Goal: Transaction & Acquisition: Book appointment/travel/reservation

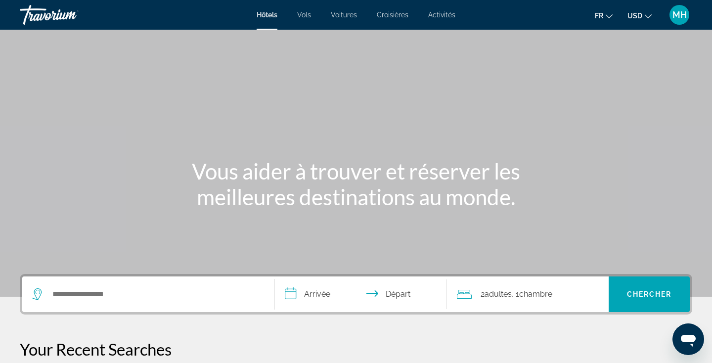
click at [70, 286] on div "Search widget" at bounding box center [148, 294] width 232 height 36
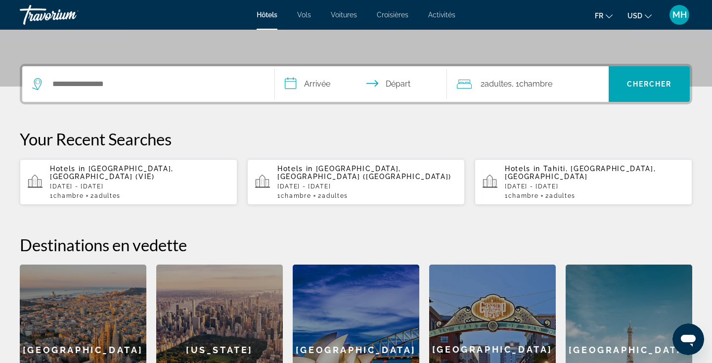
scroll to position [242, 0]
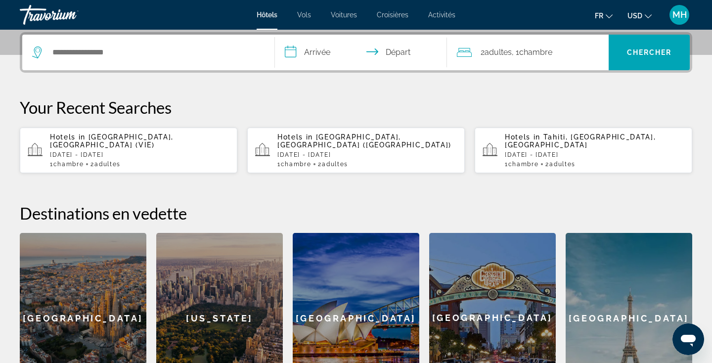
click at [100, 153] on p "[DATE] - [DATE]" at bounding box center [139, 154] width 179 height 7
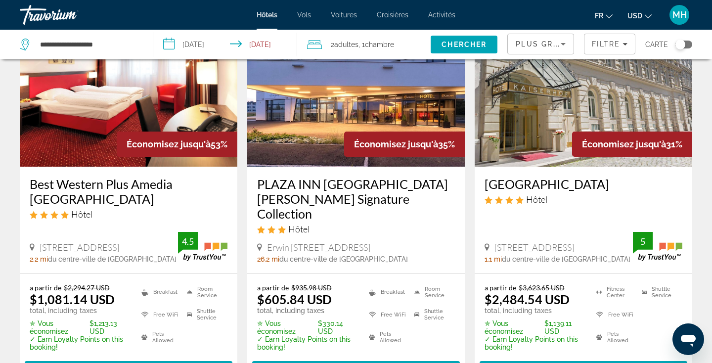
scroll to position [86, 0]
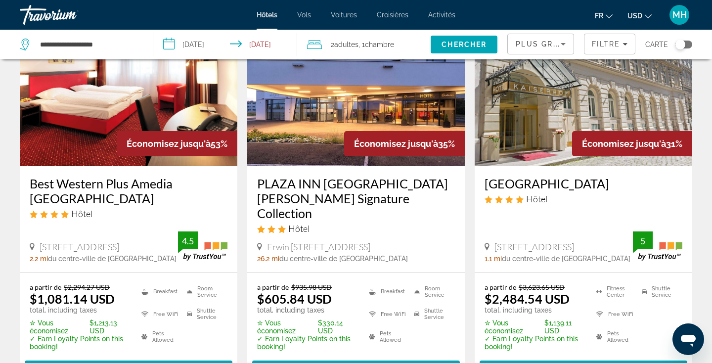
click at [638, 15] on span "USD" at bounding box center [634, 16] width 15 height 8
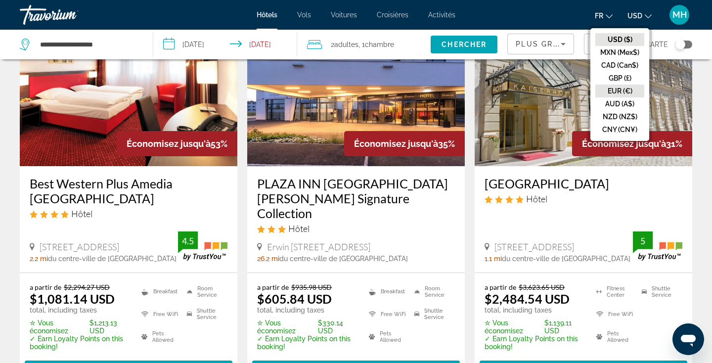
click at [612, 89] on button "EUR (€)" at bounding box center [619, 90] width 49 height 13
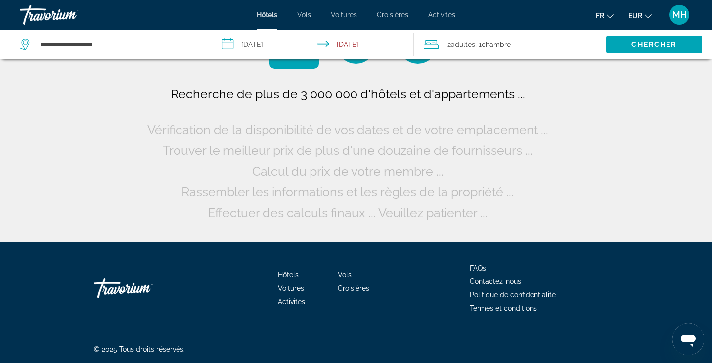
scroll to position [0, 0]
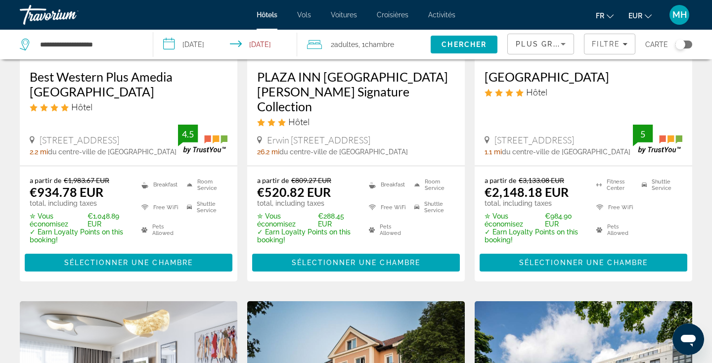
scroll to position [189, 0]
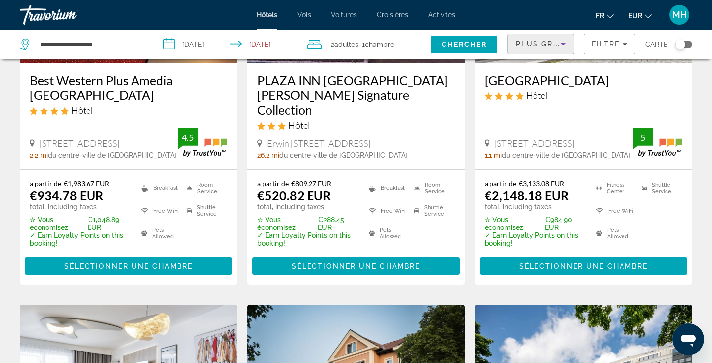
click at [557, 41] on span "Plus grandes économies" at bounding box center [574, 44] width 118 height 8
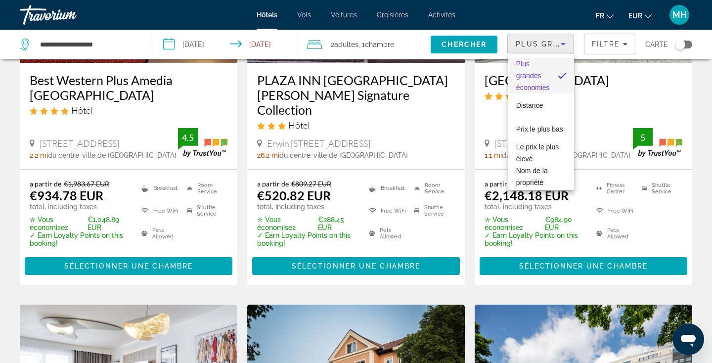
click at [609, 43] on div at bounding box center [356, 181] width 712 height 363
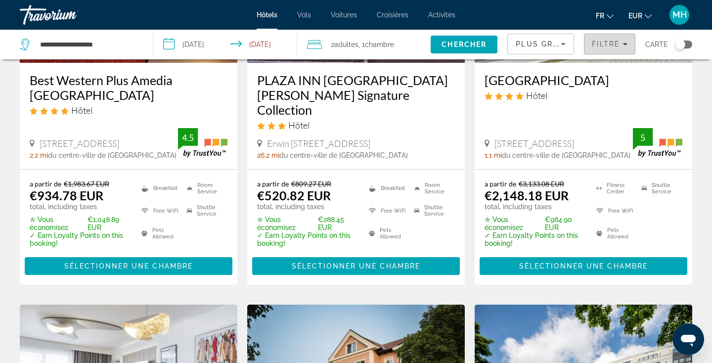
click at [609, 43] on span "Filtre" at bounding box center [605, 44] width 28 height 8
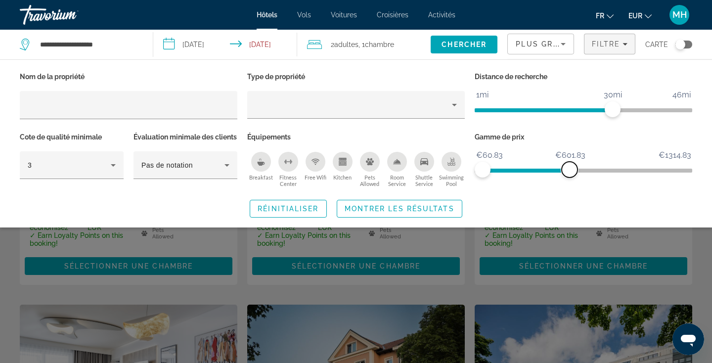
drag, startPoint x: 682, startPoint y: 169, endPoint x: 569, endPoint y: 157, distance: 114.4
click at [569, 169] on ngx-slider "€60.83 €1314.83 €60.83 €601.83" at bounding box center [582, 170] width 217 height 2
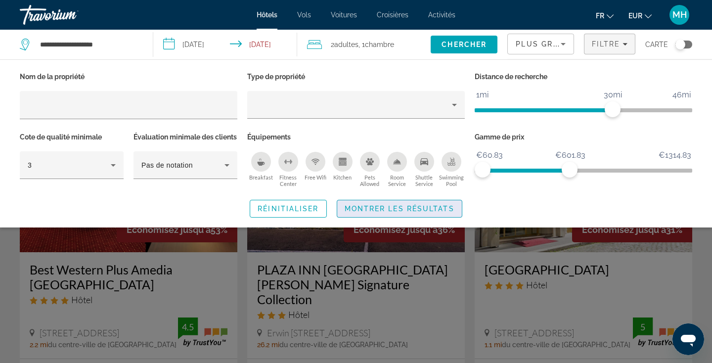
click at [418, 212] on span "Montrer les résultats" at bounding box center [399, 209] width 110 height 8
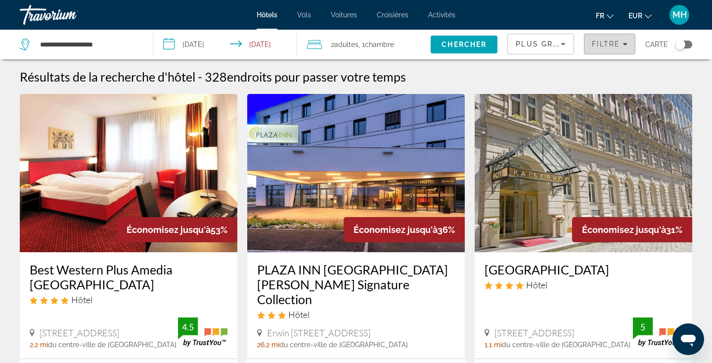
click at [617, 45] on span "Filtre" at bounding box center [605, 44] width 28 height 8
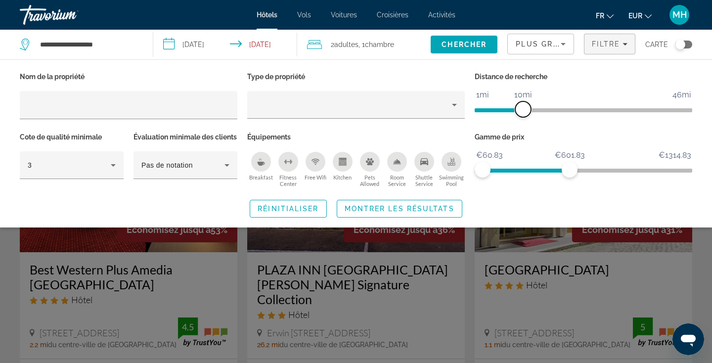
drag, startPoint x: 611, startPoint y: 113, endPoint x: 523, endPoint y: 101, distance: 88.3
click at [523, 101] on span "ngx-slider" at bounding box center [523, 109] width 16 height 16
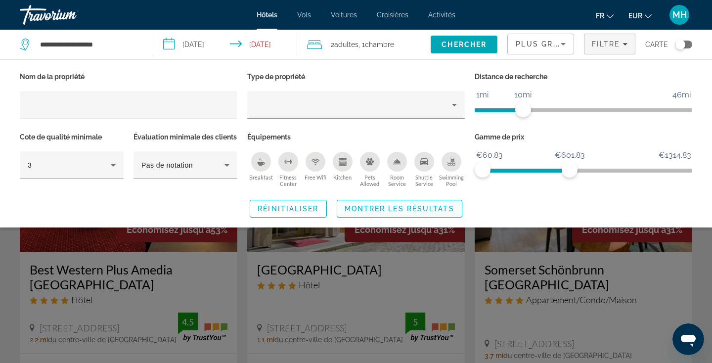
click at [375, 217] on span "Search widget" at bounding box center [399, 209] width 125 height 24
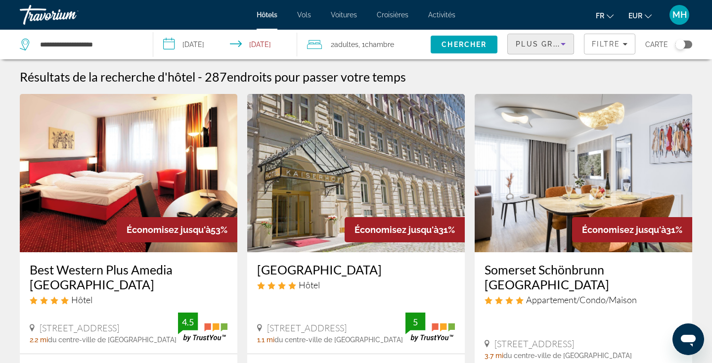
click at [561, 48] on icon "Sort by" at bounding box center [563, 44] width 12 height 12
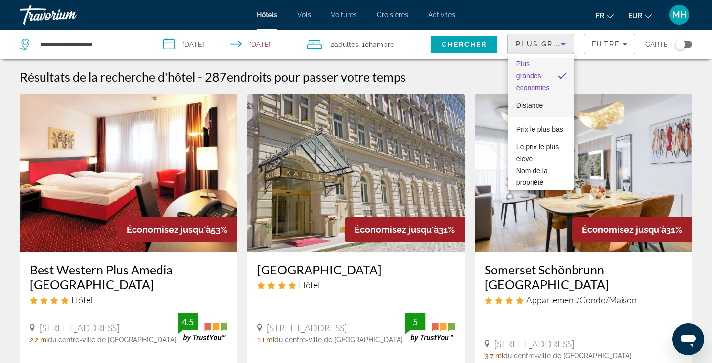
click at [527, 105] on span "Distance" at bounding box center [529, 105] width 27 height 8
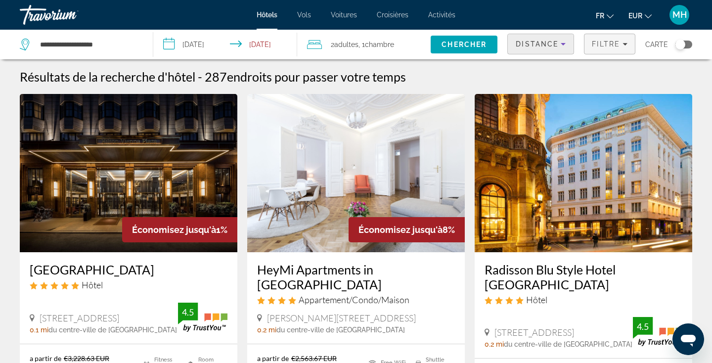
click at [614, 42] on span "Filtre" at bounding box center [605, 44] width 28 height 8
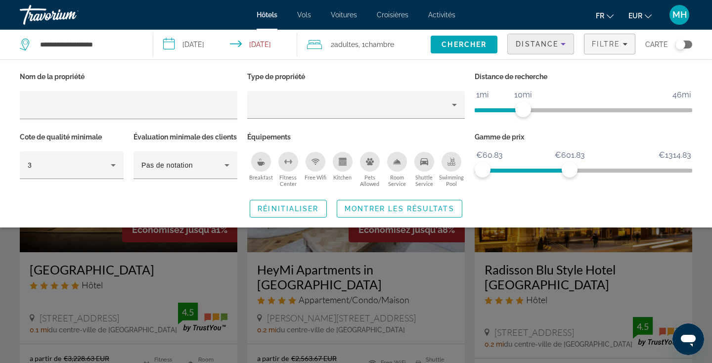
click at [555, 42] on span "Distance" at bounding box center [536, 44] width 42 height 8
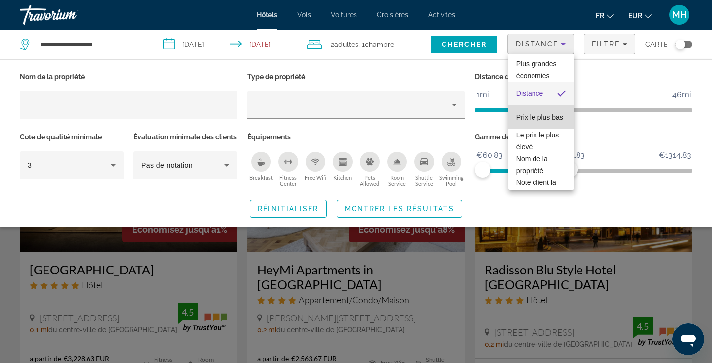
click at [543, 117] on span "Prix le plus bas" at bounding box center [539, 117] width 47 height 8
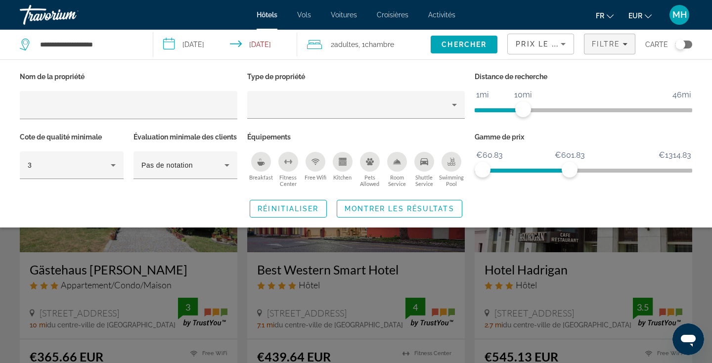
click at [369, 308] on div "Search widget" at bounding box center [356, 255] width 712 height 214
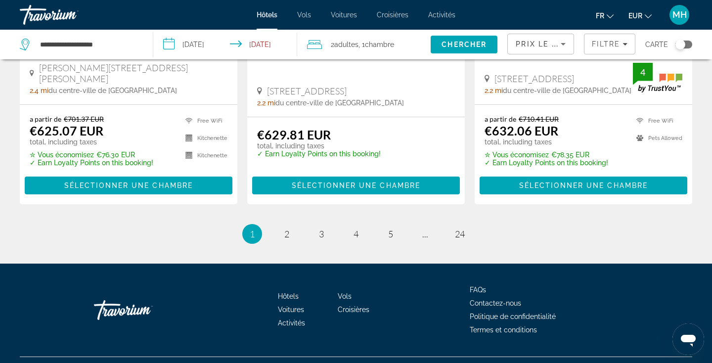
scroll to position [1337, 0]
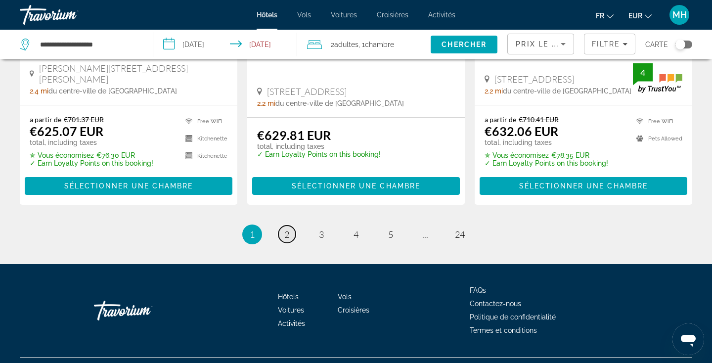
click at [287, 229] on span "2" at bounding box center [286, 234] width 5 height 11
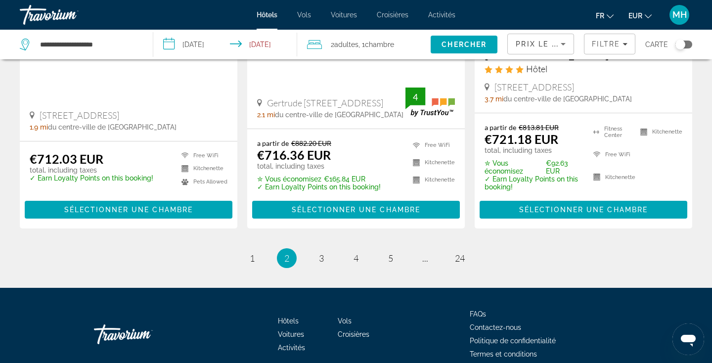
scroll to position [1363, 0]
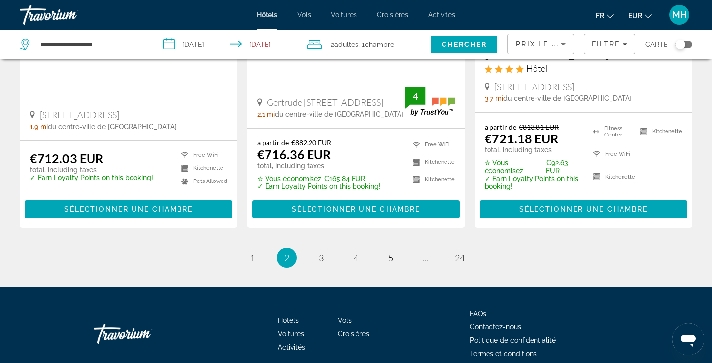
click at [332, 248] on ul "2 / 24 page 1 You're on page 2 page 3 page 4 page 5 page ... page 24" at bounding box center [356, 258] width 672 height 20
click at [326, 249] on link "page 3" at bounding box center [321, 257] width 17 height 17
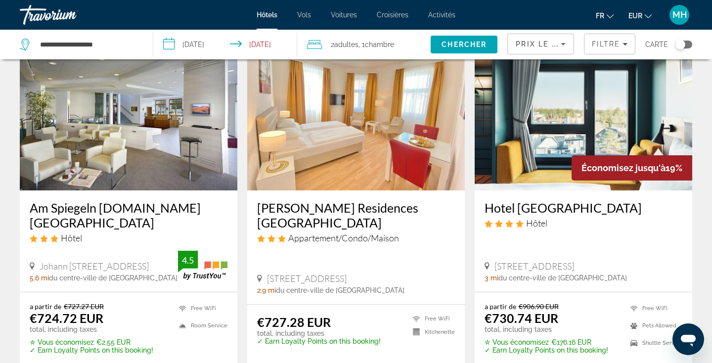
scroll to position [62, 0]
click at [527, 147] on img "Main content" at bounding box center [582, 111] width 217 height 158
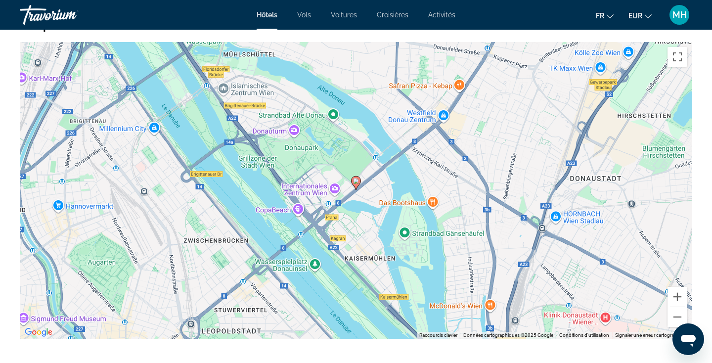
scroll to position [951, 0]
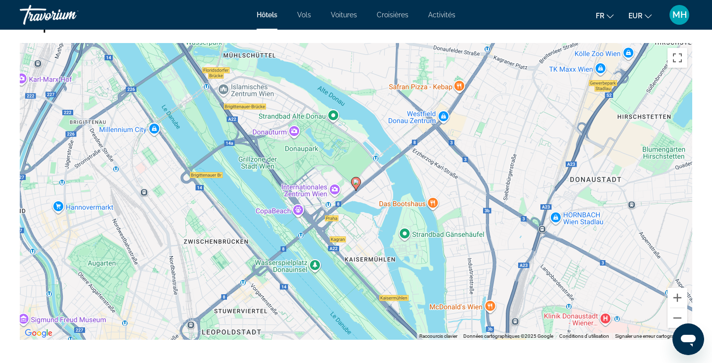
click at [355, 188] on icon "Main content" at bounding box center [355, 183] width 9 height 13
click at [355, 184] on image "Main content" at bounding box center [356, 182] width 6 height 6
click at [674, 326] on button "Zoom arrière" at bounding box center [677, 318] width 20 height 20
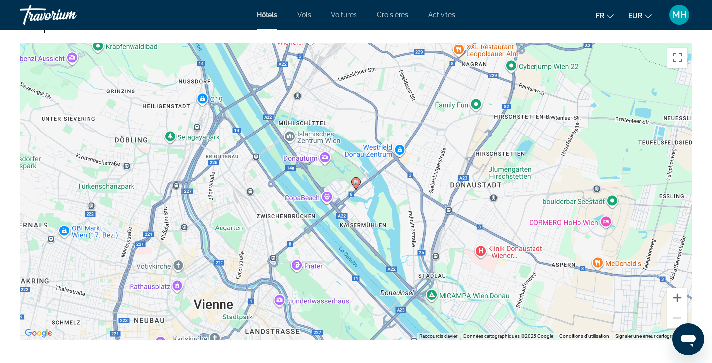
click at [674, 326] on button "Zoom arrière" at bounding box center [677, 318] width 20 height 20
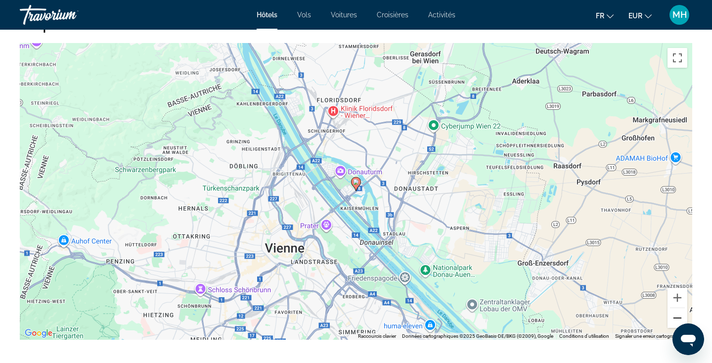
click at [675, 325] on button "Zoom arrière" at bounding box center [677, 318] width 20 height 20
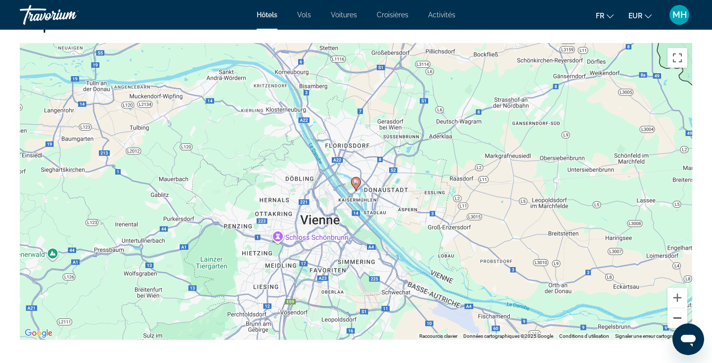
click at [675, 326] on button "Zoom arrière" at bounding box center [677, 318] width 20 height 20
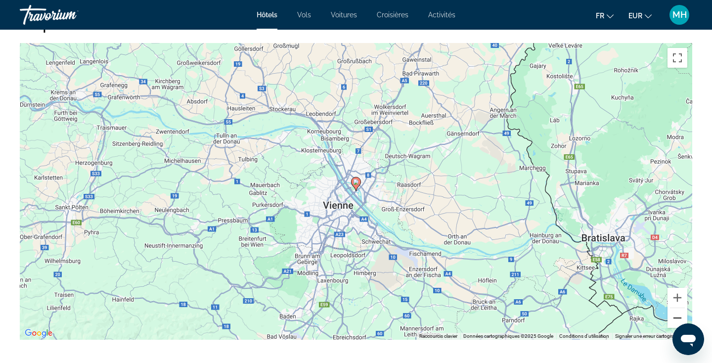
click at [675, 326] on button "Zoom arrière" at bounding box center [677, 318] width 20 height 20
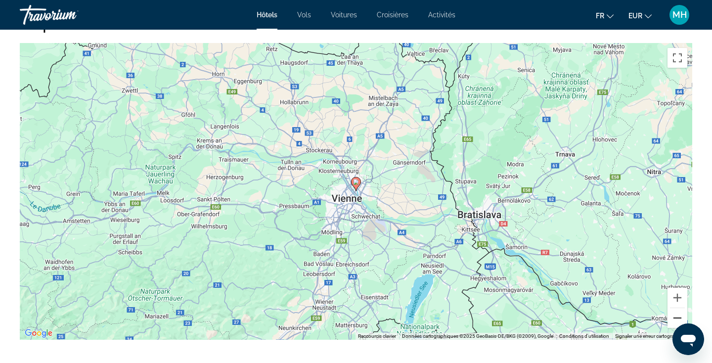
click at [675, 326] on button "Zoom arrière" at bounding box center [677, 318] width 20 height 20
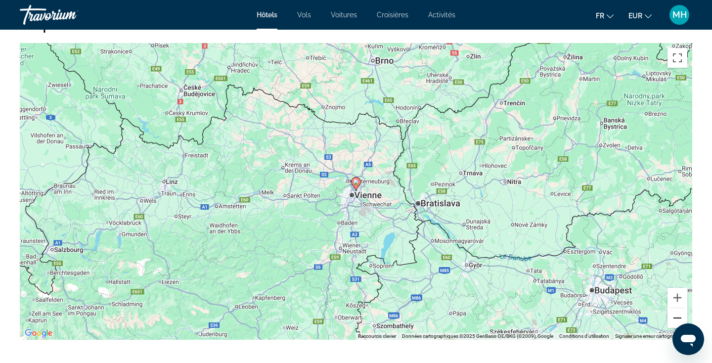
click at [675, 326] on button "Zoom arrière" at bounding box center [677, 318] width 20 height 20
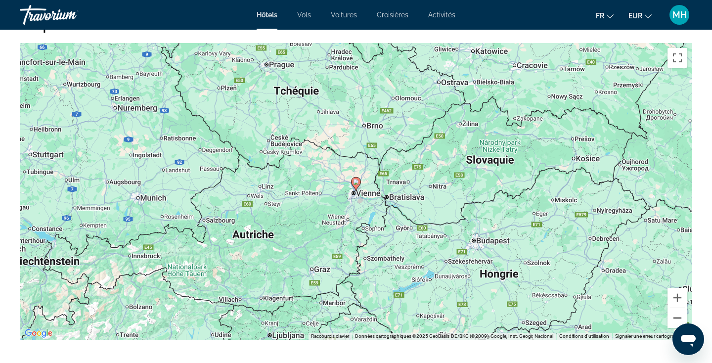
click at [675, 326] on button "Zoom arrière" at bounding box center [677, 318] width 20 height 20
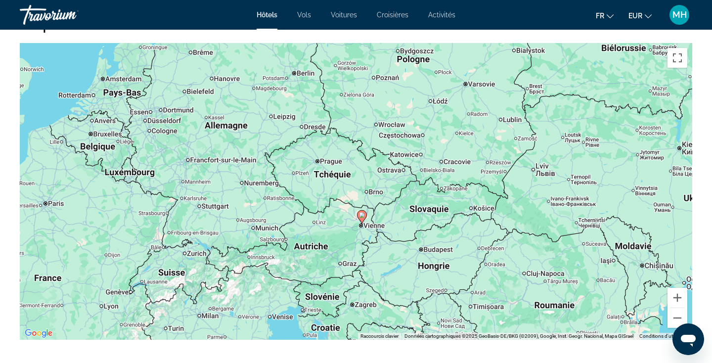
drag, startPoint x: 346, startPoint y: 250, endPoint x: 354, endPoint y: 282, distance: 33.1
click at [354, 282] on div "Pour activer le glissement avec le clavier, appuyez sur Alt+Entrée. Une fois ce…" at bounding box center [356, 191] width 672 height 296
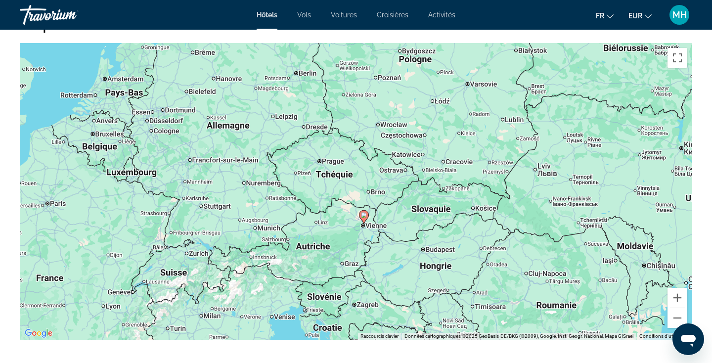
click at [363, 219] on icon "Main content" at bounding box center [363, 217] width 9 height 13
click at [673, 300] on button "Zoom avant" at bounding box center [677, 298] width 20 height 20
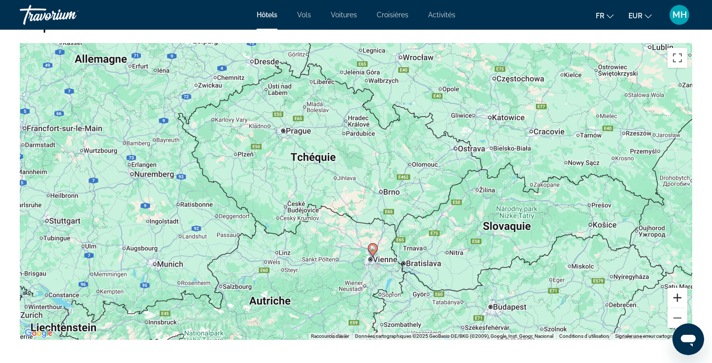
click at [673, 300] on button "Zoom avant" at bounding box center [677, 298] width 20 height 20
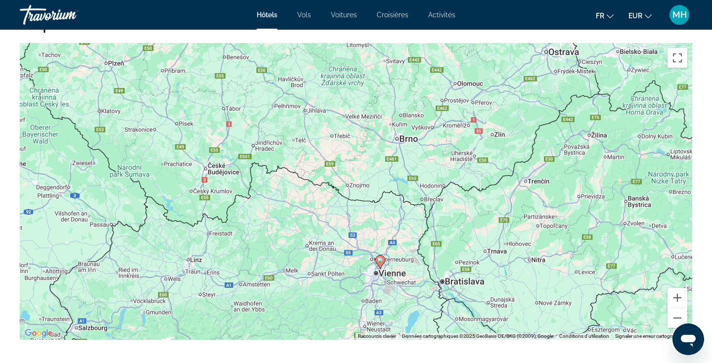
drag, startPoint x: 473, startPoint y: 225, endPoint x: 464, endPoint y: 168, distance: 58.2
click at [464, 168] on div "Pour activer le glissement avec le clavier, appuyez sur Alt+Entrée. Une fois ce…" at bounding box center [356, 191] width 672 height 296
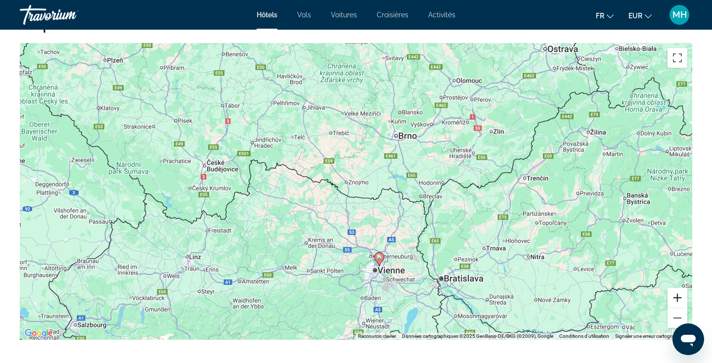
click at [676, 299] on button "Zoom avant" at bounding box center [677, 298] width 20 height 20
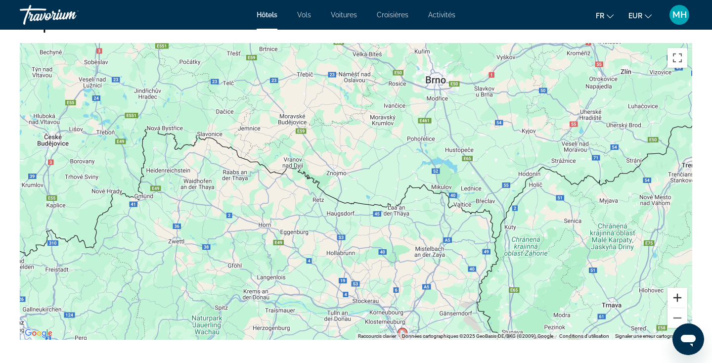
click at [676, 299] on button "Zoom avant" at bounding box center [677, 298] width 20 height 20
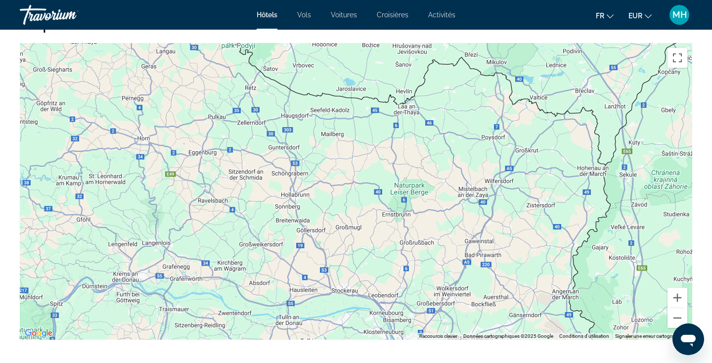
drag, startPoint x: 378, startPoint y: 274, endPoint x: 340, endPoint y: 138, distance: 141.5
click at [341, 140] on div "Pour activer le glissement avec le clavier, appuyez sur Alt+Entrée. Une fois ce…" at bounding box center [356, 191] width 672 height 296
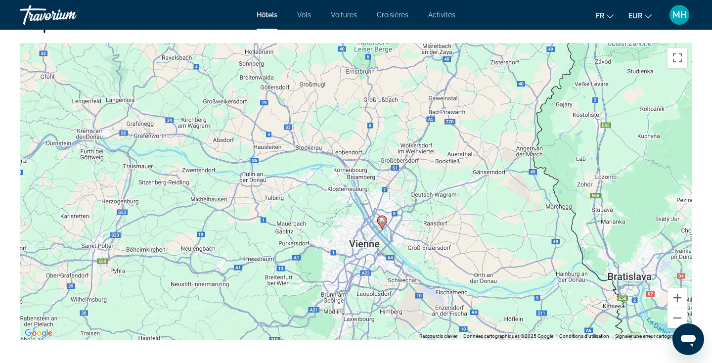
drag, startPoint x: 423, startPoint y: 241, endPoint x: 394, endPoint y: 126, distance: 119.4
click at [394, 126] on div "Pour activer le glissement avec le clavier, appuyez sur Alt+Entrée. Une fois ce…" at bounding box center [356, 191] width 672 height 296
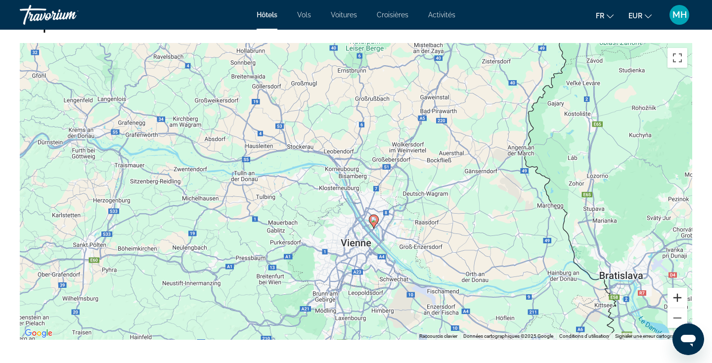
click at [672, 300] on button "Zoom avant" at bounding box center [677, 298] width 20 height 20
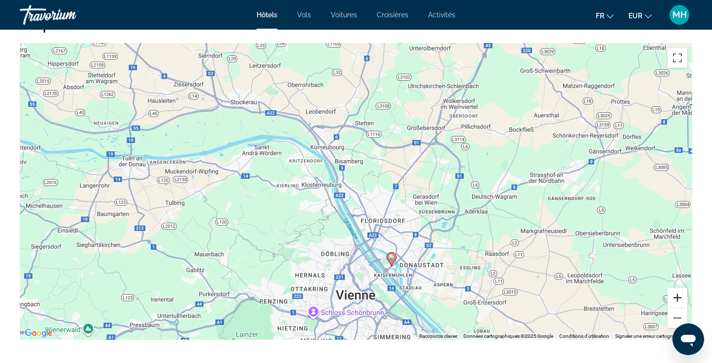
click at [672, 300] on button "Zoom avant" at bounding box center [677, 298] width 20 height 20
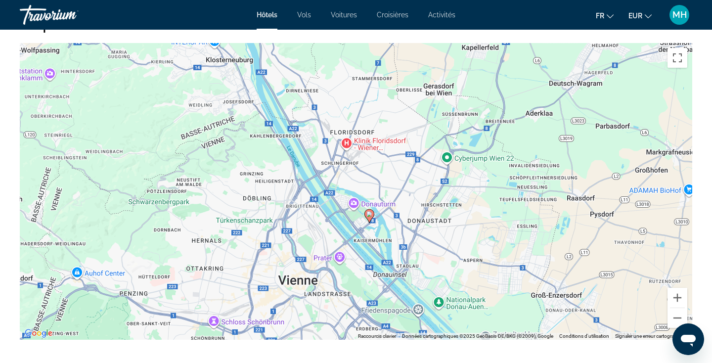
drag, startPoint x: 354, startPoint y: 276, endPoint x: 296, endPoint y: 157, distance: 132.8
click at [296, 157] on div "Pour activer le glissement avec le clavier, appuyez sur Alt+Entrée. Une fois ce…" at bounding box center [356, 191] width 672 height 296
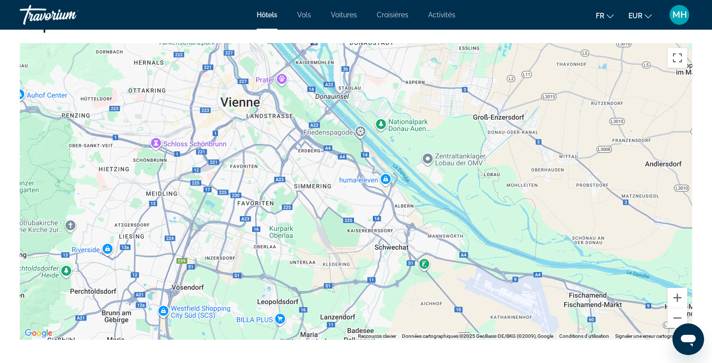
drag, startPoint x: 338, startPoint y: 275, endPoint x: 280, endPoint y: 96, distance: 188.0
click at [280, 96] on div "Pour activer le glissement avec le clavier, appuyez sur Alt+Entrée. Une fois ce…" at bounding box center [356, 191] width 672 height 296
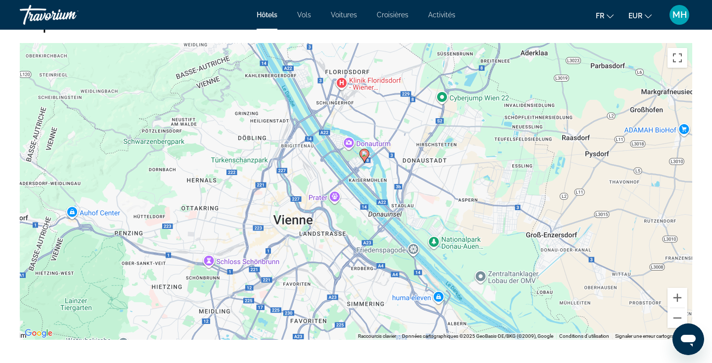
drag, startPoint x: 302, startPoint y: 138, endPoint x: 353, endPoint y: 267, distance: 139.1
click at [353, 267] on div "Pour activer le glissement avec le clavier, appuyez sur Alt+Entrée. Une fois ce…" at bounding box center [356, 191] width 672 height 296
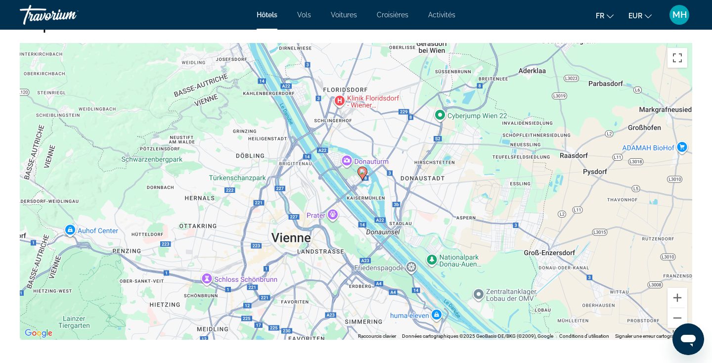
drag, startPoint x: 312, startPoint y: 227, endPoint x: 315, endPoint y: 245, distance: 18.0
click at [315, 245] on div "Pour activer le glissement avec le clavier, appuyez sur Alt+Entrée. Une fois ce…" at bounding box center [356, 191] width 672 height 296
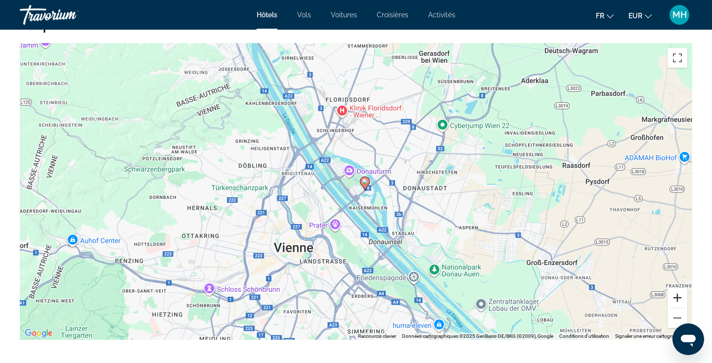
click at [669, 297] on button "Zoom avant" at bounding box center [677, 298] width 20 height 20
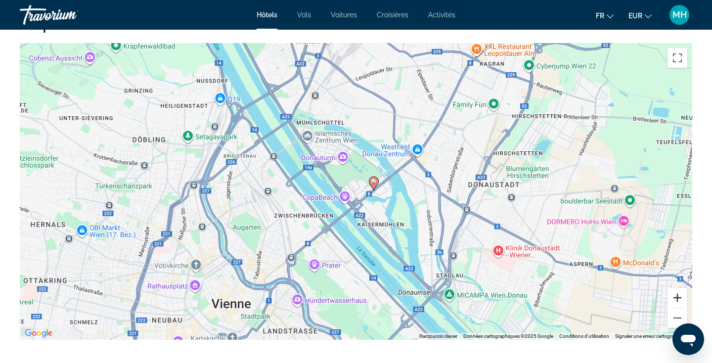
click at [673, 298] on button "Zoom avant" at bounding box center [677, 298] width 20 height 20
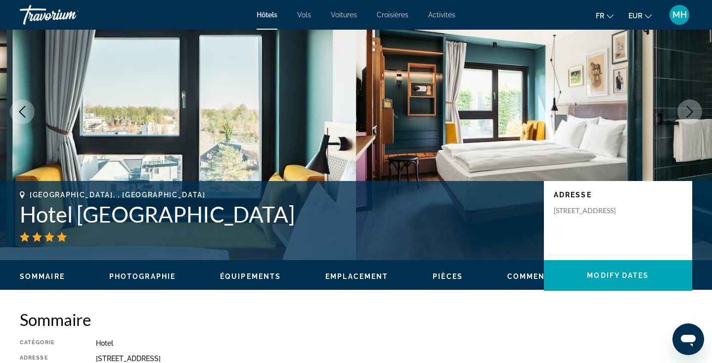
scroll to position [0, 0]
